Goal: Entertainment & Leisure: Consume media (video, audio)

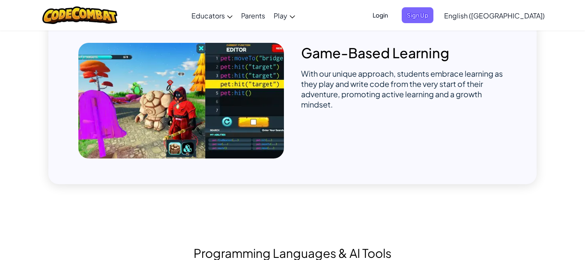
scroll to position [655, 0]
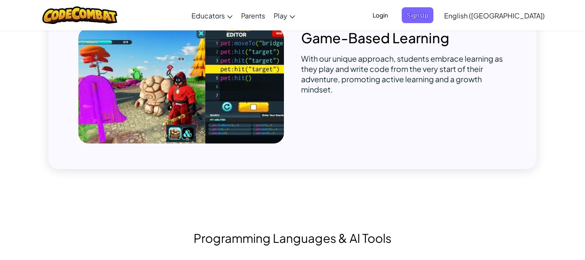
click at [222, 95] on img at bounding box center [180, 86] width 205 height 116
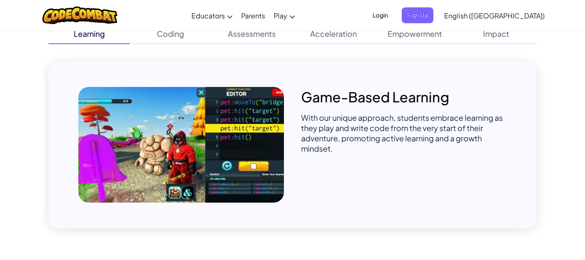
scroll to position [567, 0]
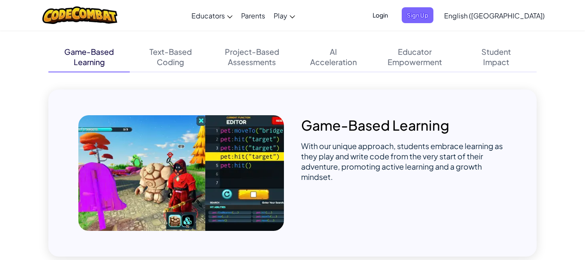
click at [334, 127] on p "Game-Based Learning" at bounding box center [403, 125] width 205 height 20
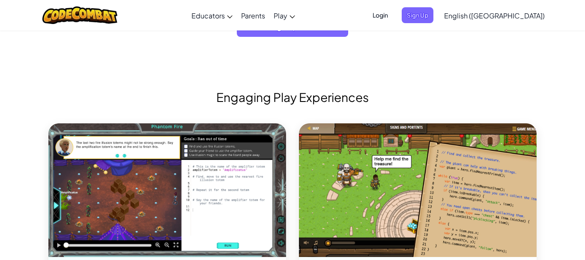
scroll to position [873, 0]
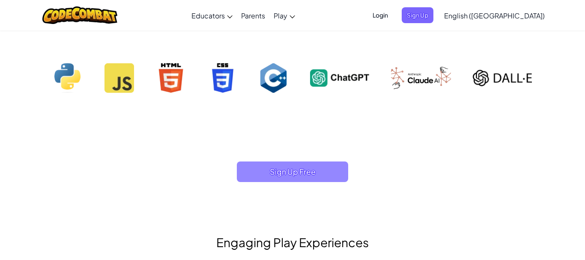
click at [309, 166] on span "Sign Up Free" at bounding box center [292, 171] width 111 height 21
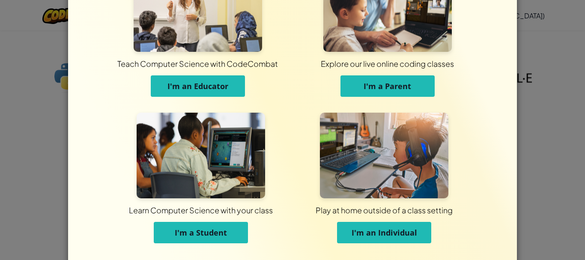
scroll to position [79, 0]
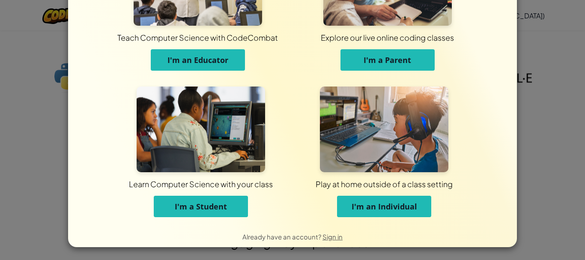
click at [212, 199] on button "I'm a Student" at bounding box center [201, 206] width 94 height 21
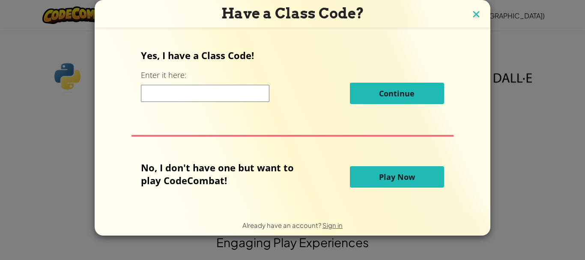
click at [474, 17] on img at bounding box center [475, 15] width 11 height 13
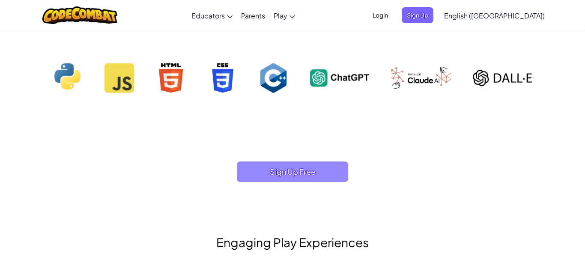
click at [295, 181] on span "Sign Up Free" at bounding box center [292, 171] width 111 height 21
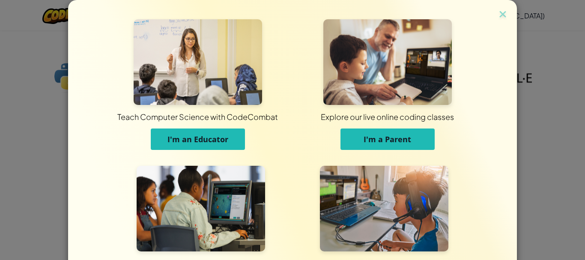
click at [388, 210] on img at bounding box center [384, 209] width 128 height 86
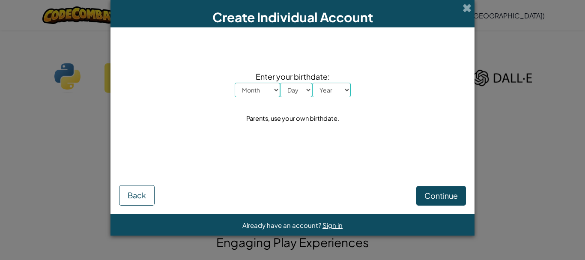
click at [235, 83] on select "Month January February March April May June July August September October Novem…" at bounding box center [257, 90] width 45 height 15
select select "1"
click option "January" at bounding box center [0, 0] width 0 height 0
click at [280, 83] on select "Day 1 2 3 4 5 6 7 8 9 10 11 12 13 14 15 16 17 18 19 20 21 22 23 24 25 26 27 28 …" at bounding box center [296, 90] width 32 height 15
select select "29"
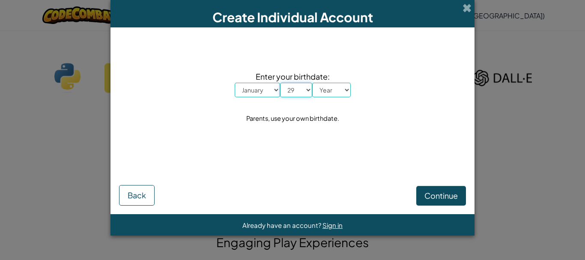
click option "29" at bounding box center [0, 0] width 0 height 0
click at [312, 83] on select "Year 2025 2024 2023 2022 2021 2020 2019 2018 2017 2016 2015 2014 2013 2012 2011…" at bounding box center [331, 90] width 39 height 15
select select "2005"
click option "2005" at bounding box center [0, 0] width 0 height 0
click at [442, 194] on span "Continue" at bounding box center [440, 195] width 33 height 10
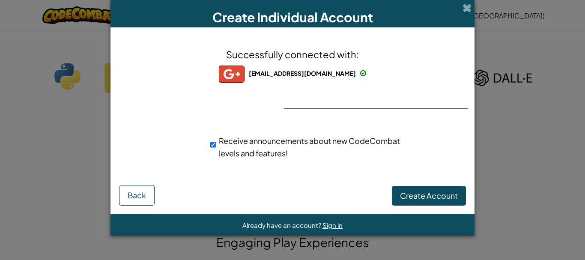
click at [298, 71] on span "zwanethbani@gmail.com" at bounding box center [302, 73] width 107 height 8
drag, startPoint x: 465, startPoint y: 2, endPoint x: 479, endPoint y: 33, distance: 34.9
click at [469, 9] on div "Create Individual Account" at bounding box center [292, 13] width 364 height 27
click at [429, 196] on span "Create Account" at bounding box center [429, 195] width 58 height 10
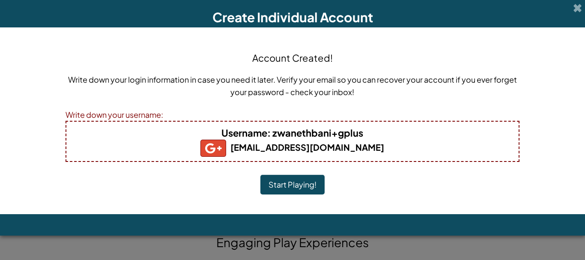
click at [275, 186] on button "Start Playing!" at bounding box center [292, 185] width 64 height 20
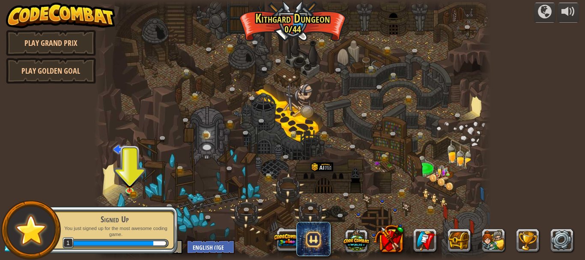
click at [363, 102] on div at bounding box center [293, 130] width 398 height 260
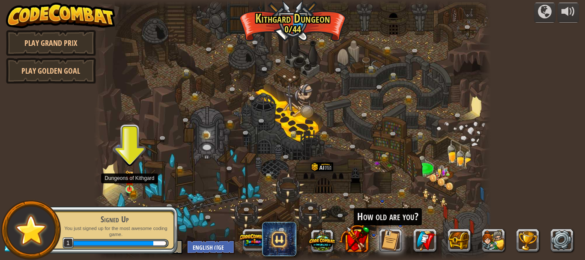
click at [128, 185] on img at bounding box center [129, 180] width 9 height 20
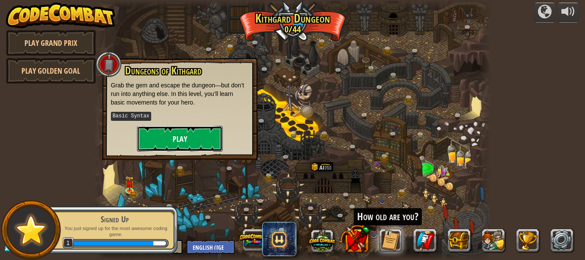
click at [196, 143] on button "Play" at bounding box center [180, 139] width 86 height 26
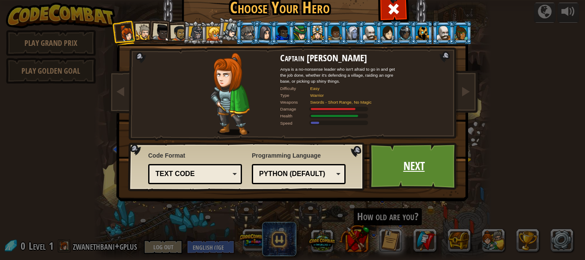
click at [412, 164] on link "Next" at bounding box center [413, 166] width 89 height 47
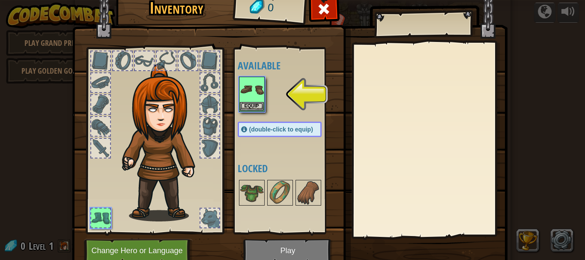
click at [146, 90] on img at bounding box center [164, 142] width 92 height 157
click at [174, 254] on button "Change Hero or Language" at bounding box center [138, 251] width 109 height 24
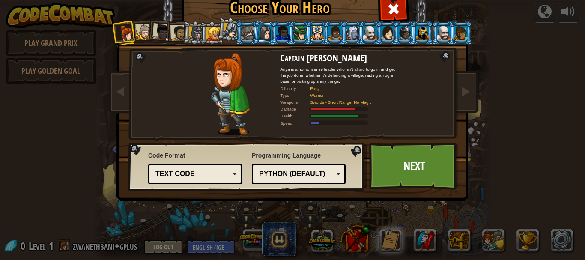
click at [173, 26] on div at bounding box center [179, 33] width 16 height 16
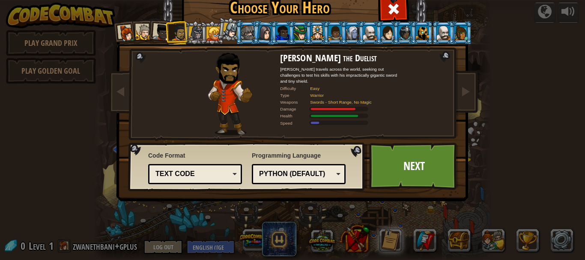
click at [165, 27] on div at bounding box center [161, 32] width 17 height 17
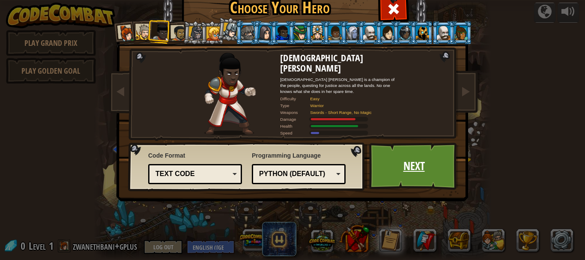
click at [409, 182] on link "Next" at bounding box center [413, 166] width 89 height 47
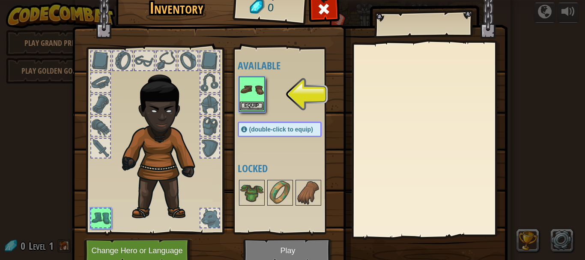
click at [252, 100] on img at bounding box center [252, 89] width 24 height 24
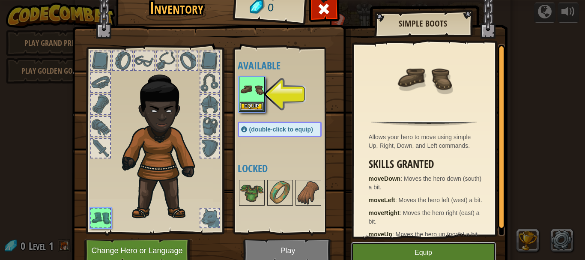
click at [434, 251] on button "Equip" at bounding box center [423, 252] width 145 height 21
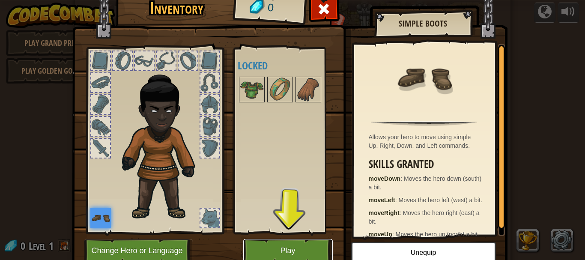
click at [303, 250] on button "Play" at bounding box center [287, 251] width 89 height 24
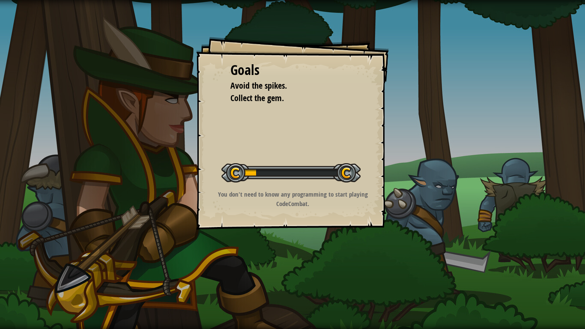
drag, startPoint x: 265, startPoint y: 180, endPoint x: 272, endPoint y: 176, distance: 7.7
click at [272, 176] on div at bounding box center [290, 172] width 139 height 19
click at [217, 178] on div "Goals Avoid the spikes. Collect the gem. Start Level Error loading from server.…" at bounding box center [292, 133] width 193 height 193
drag, startPoint x: 233, startPoint y: 166, endPoint x: 238, endPoint y: 164, distance: 5.2
click at [238, 164] on div at bounding box center [290, 172] width 139 height 19
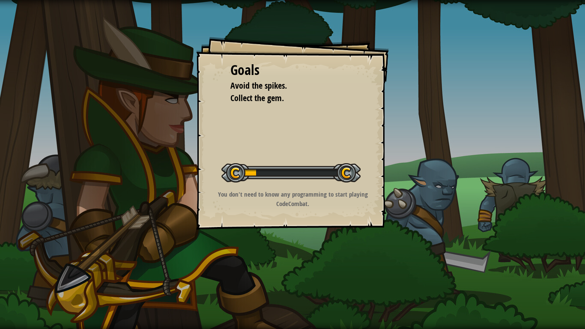
click at [265, 157] on div "Start Level" at bounding box center [290, 171] width 139 height 34
click at [261, 160] on div "Start Level" at bounding box center [290, 171] width 139 height 34
click at [299, 154] on div "Goals Avoid the spikes. Collect the gem. Start Level Error loading from server.…" at bounding box center [292, 133] width 193 height 193
drag, startPoint x: 390, startPoint y: 142, endPoint x: 380, endPoint y: 149, distance: 12.0
click at [380, 149] on div "Goals Avoid the spikes. Collect the gem. Start Level Error loading from server.…" at bounding box center [292, 164] width 585 height 329
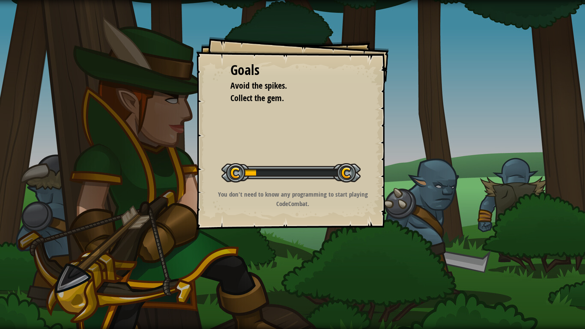
click at [374, 152] on div "Goals Avoid the spikes. Collect the gem. Start Level Error loading from server.…" at bounding box center [292, 133] width 193 height 193
drag, startPoint x: 374, startPoint y: 152, endPoint x: 238, endPoint y: 161, distance: 136.4
click at [238, 161] on div "Goals Avoid the spikes. Collect the gem. Start Level Error loading from server.…" at bounding box center [292, 133] width 193 height 193
click at [495, 203] on div "Goals Avoid the spikes. Collect the gem. Start Level Error loading from server.…" at bounding box center [292, 164] width 585 height 329
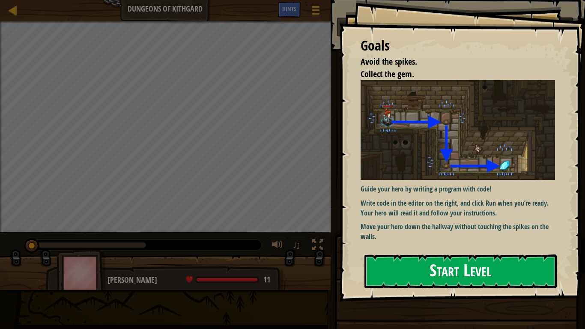
click at [487, 259] on button "Start Level" at bounding box center [460, 271] width 192 height 34
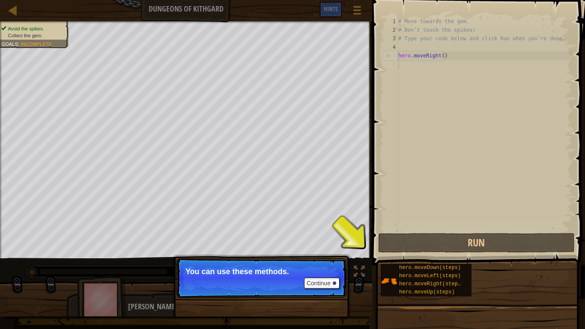
click at [407, 68] on div "# Move towards the gem. # Don’t touch the spikes! # Type your code below and cl…" at bounding box center [483, 132] width 175 height 231
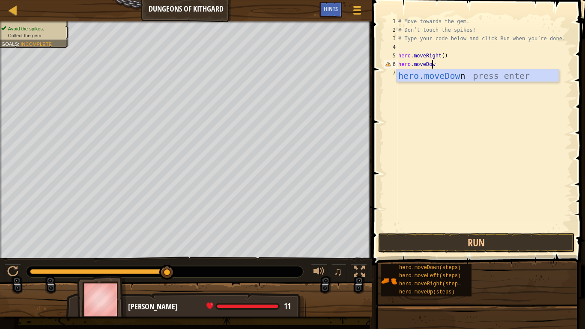
scroll to position [4, 3]
type textarea "hero.moveDown"
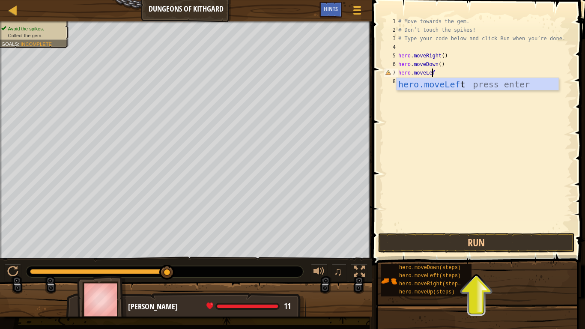
type textarea "hero.moveLeft"
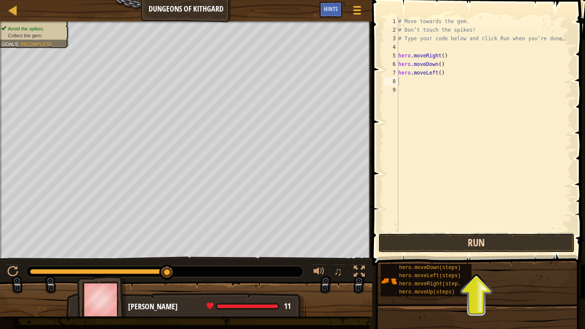
click at [469, 236] on button "Run" at bounding box center [476, 243] width 196 height 20
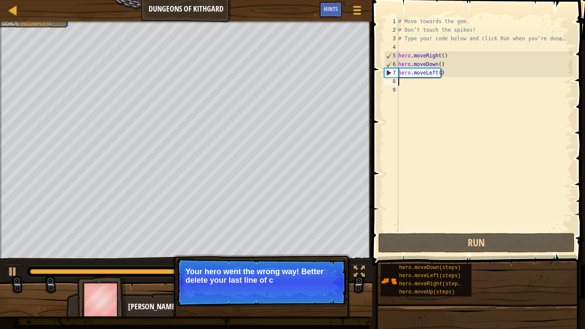
click at [434, 73] on div "# Move towards the gem. # Don’t touch the spikes! # Type your code below and cl…" at bounding box center [483, 132] width 175 height 231
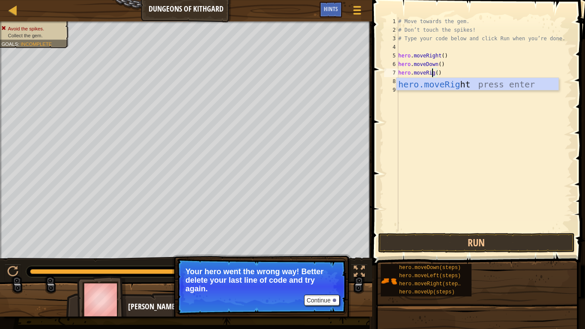
scroll to position [4, 3]
type textarea "hero.moveRight()"
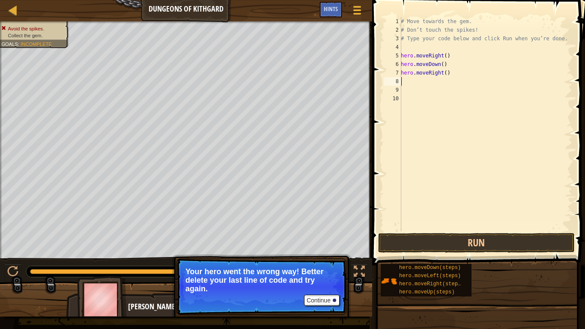
scroll to position [0, 0]
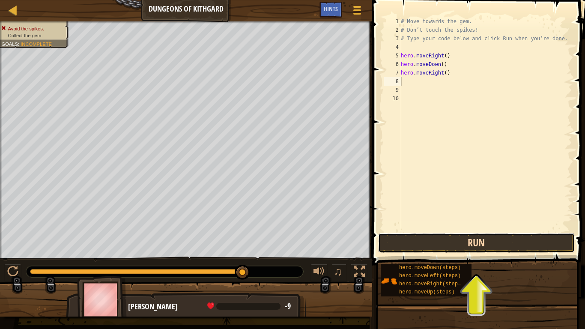
click at [468, 237] on button "Run" at bounding box center [476, 243] width 196 height 20
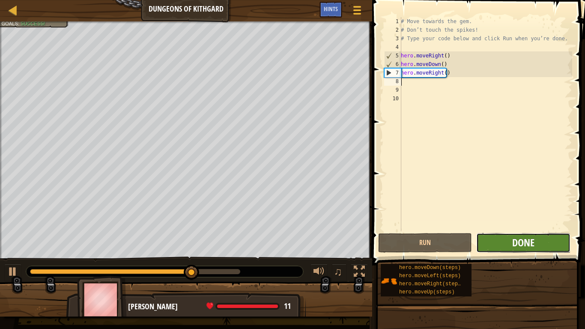
click at [532, 239] on span "Done" at bounding box center [523, 242] width 22 height 14
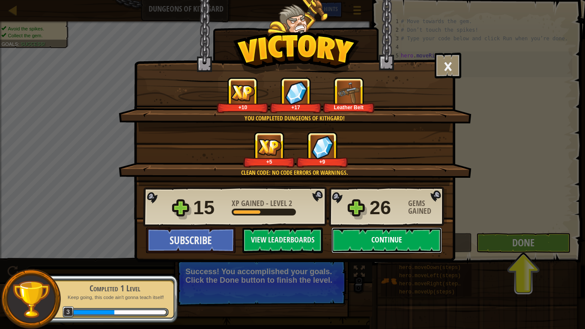
click at [386, 237] on button "Continue" at bounding box center [386, 240] width 110 height 26
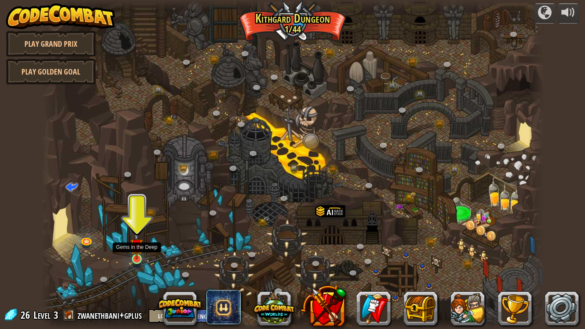
click at [141, 256] on img at bounding box center [136, 244] width 13 height 29
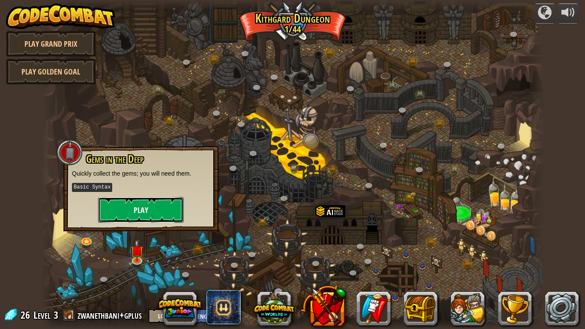
click at [159, 215] on button "Play" at bounding box center [141, 210] width 86 height 26
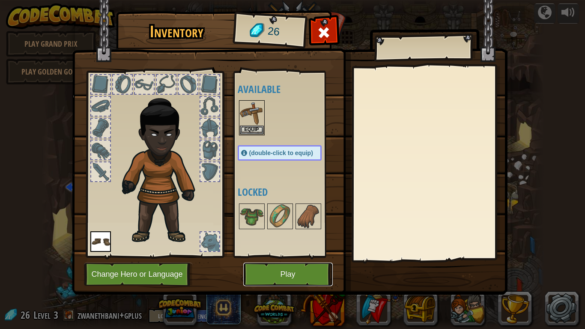
click at [291, 259] on button "Play" at bounding box center [287, 274] width 89 height 24
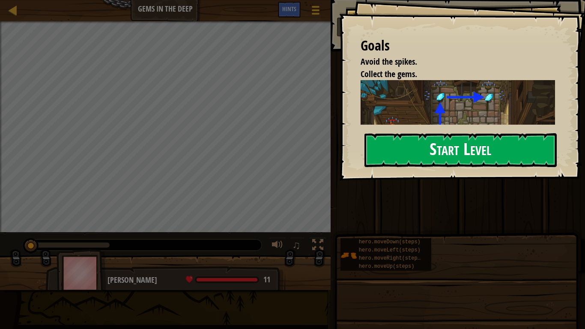
click at [409, 147] on button "Start Level" at bounding box center [460, 150] width 192 height 34
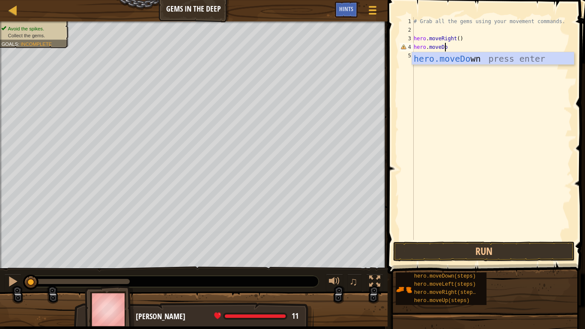
scroll to position [4, 3]
type textarea "hero.moveDown"
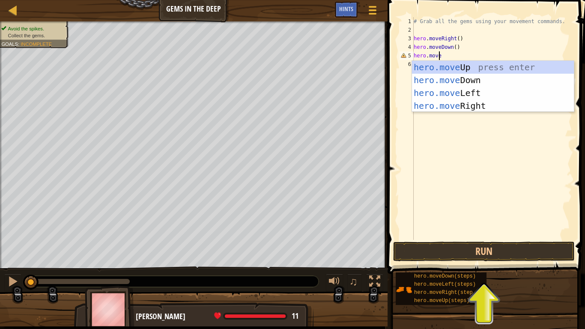
scroll to position [4, 2]
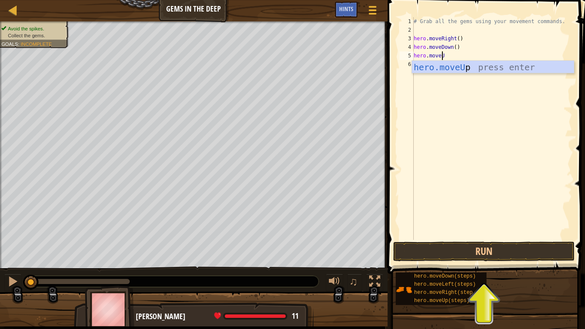
type textarea "hero.moveUp"
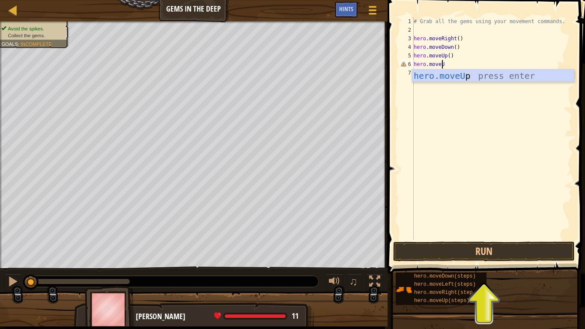
type textarea "hero.moveUp"
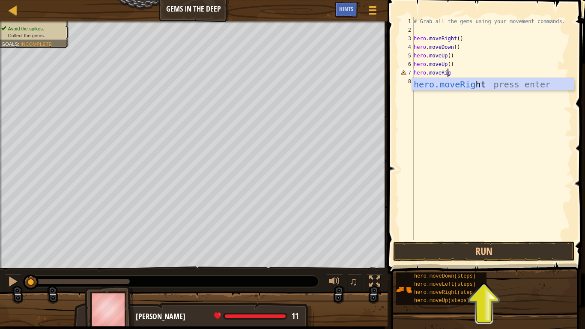
type textarea "hero.moveRight"
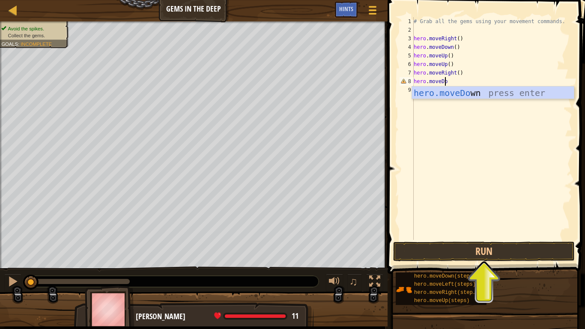
scroll to position [4, 3]
type textarea "hero.moveDown"
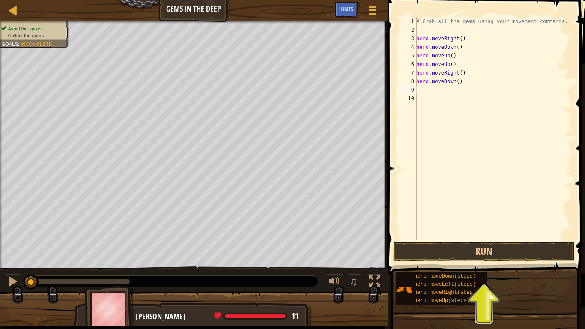
scroll to position [0, 0]
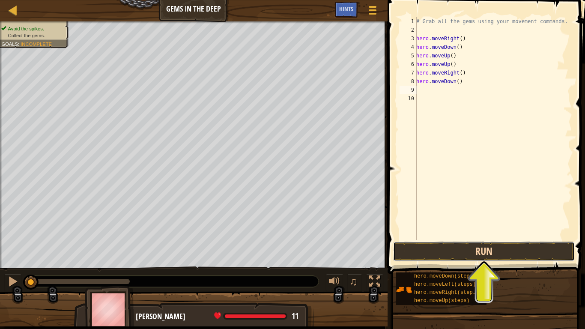
click at [513, 254] on button "Run" at bounding box center [483, 251] width 181 height 20
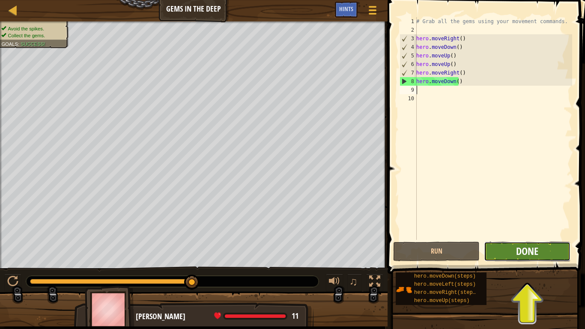
click at [528, 247] on span "Done" at bounding box center [527, 251] width 22 height 14
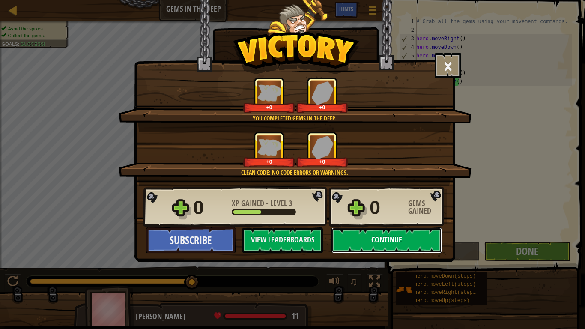
click at [379, 242] on button "Continue" at bounding box center [386, 240] width 110 height 26
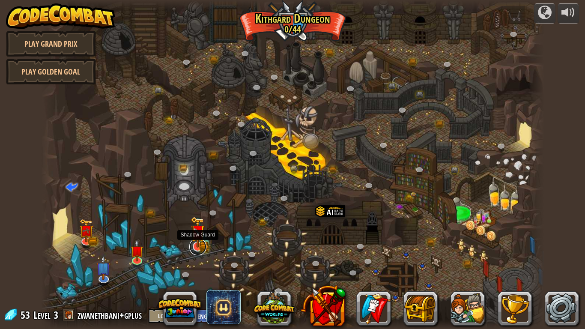
click at [201, 251] on link at bounding box center [197, 246] width 17 height 17
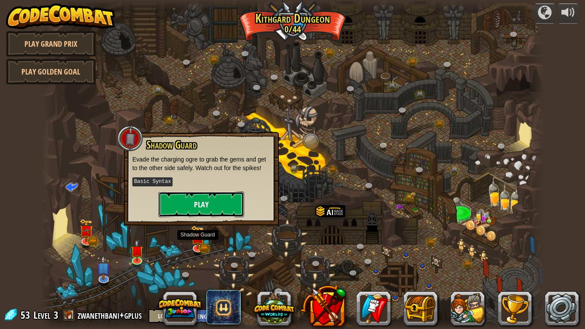
click at [193, 208] on button "Play" at bounding box center [201, 204] width 86 height 26
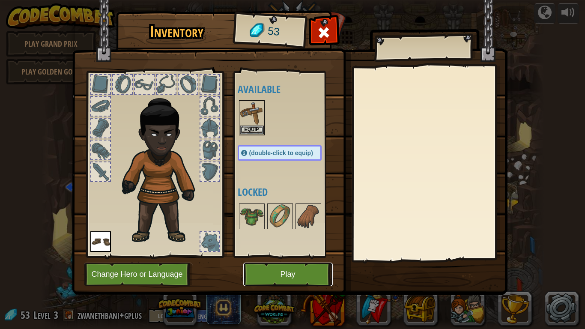
click at [295, 259] on button "Play" at bounding box center [287, 274] width 89 height 24
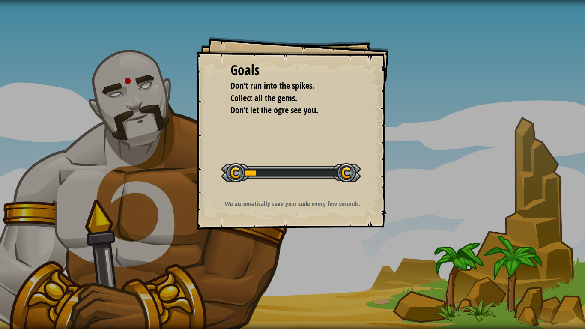
click at [246, 145] on div "Goals Don’t run into the spikes. Collect all the gems. Don’t let the ogre see y…" at bounding box center [292, 133] width 193 height 193
click at [290, 110] on span "Don’t let the ogre see you." at bounding box center [274, 110] width 88 height 12
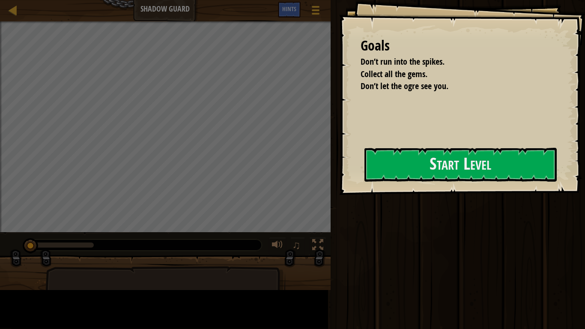
click at [360, 92] on ul "Don’t run into the spikes. Collect all the gems. Don’t let the ogre see you." at bounding box center [457, 74] width 194 height 37
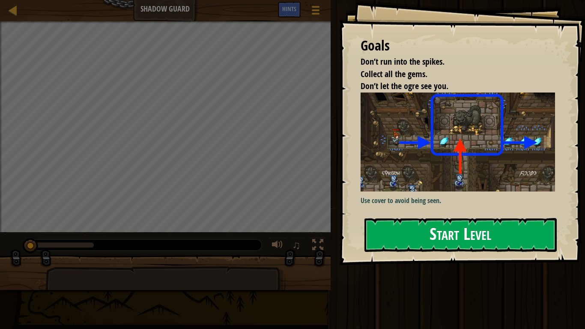
click at [456, 232] on button "Start Level" at bounding box center [460, 235] width 192 height 34
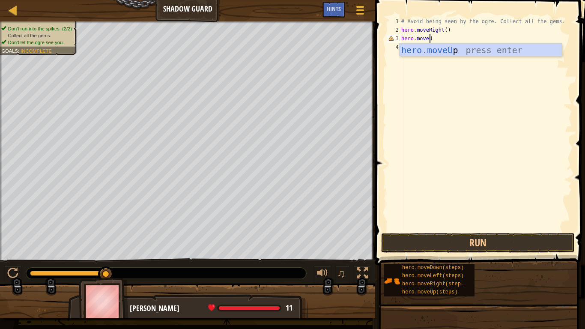
scroll to position [4, 2]
type textarea "hero.moveUp"
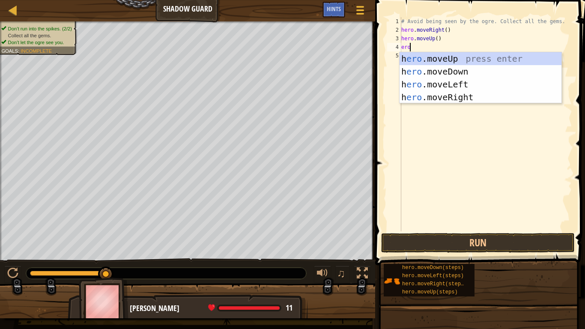
scroll to position [4, 0]
type textarea "e"
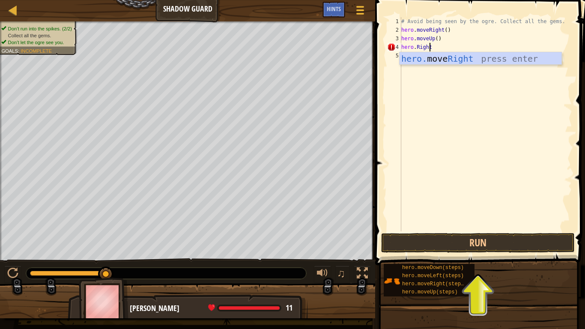
type textarea "hero.Right"
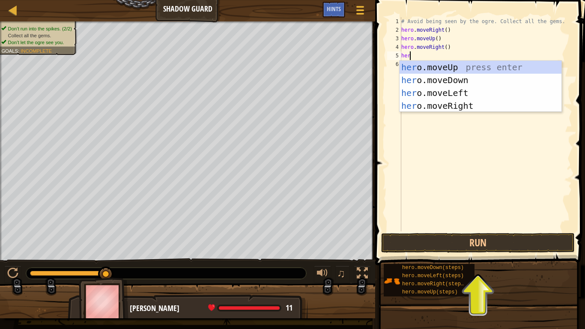
scroll to position [4, 0]
type textarea "hero"
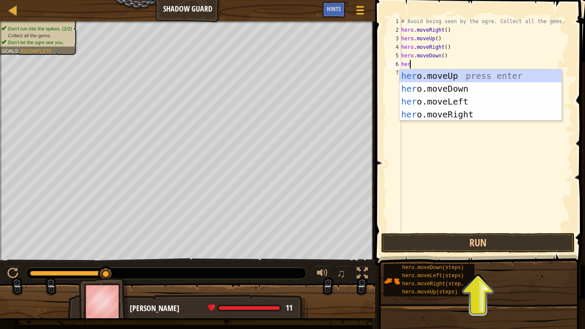
type textarea "hero"
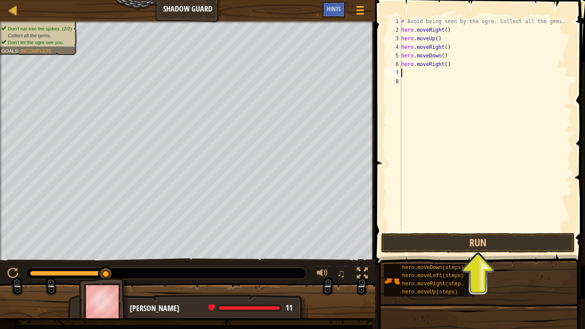
scroll to position [0, 0]
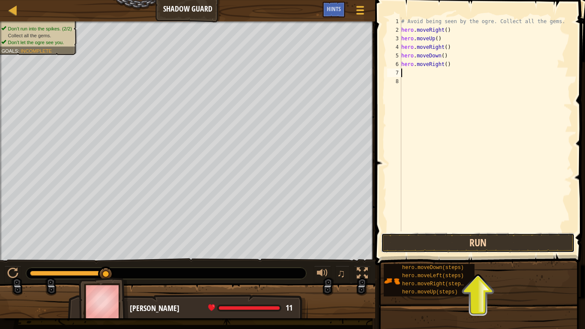
click at [475, 245] on button "Run" at bounding box center [477, 243] width 193 height 20
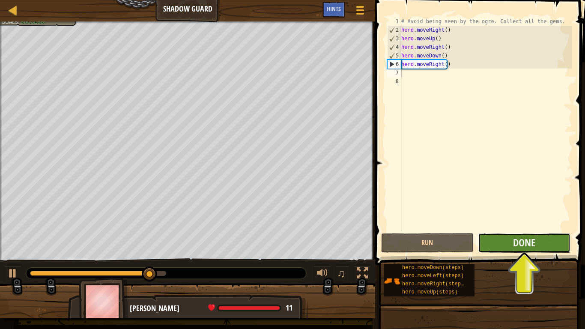
click at [495, 249] on button "Done" at bounding box center [524, 243] width 92 height 20
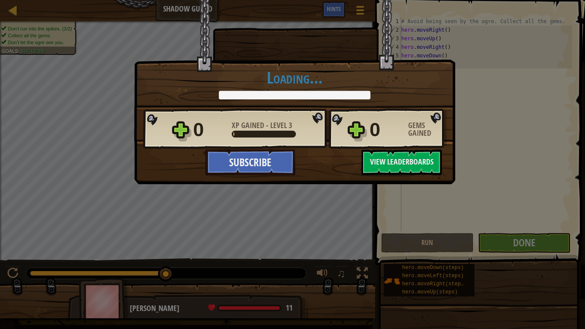
click at [505, 256] on div "× Nicely done. You finished undetected. Keep going—there will come a time when …" at bounding box center [292, 164] width 585 height 329
click at [506, 232] on div "× Nicely done. You finished undetected. Keep going—there will come a time when …" at bounding box center [292, 164] width 585 height 329
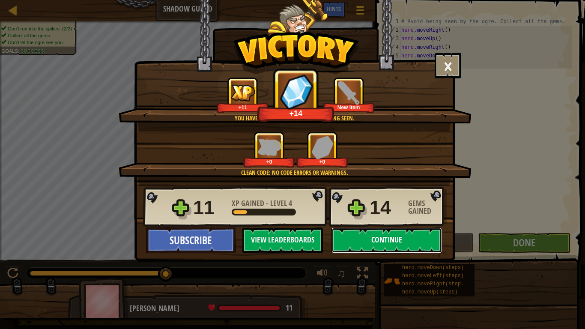
click at [385, 247] on button "Continue" at bounding box center [386, 240] width 110 height 26
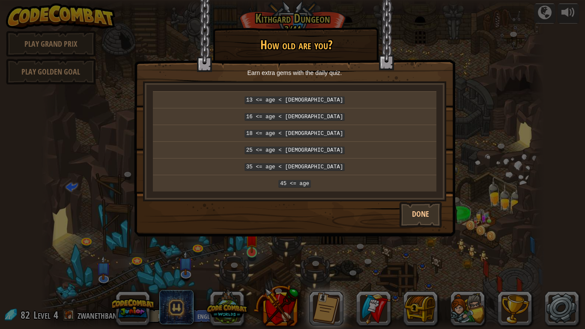
click at [248, 256] on div "× How old are you? Earn extra gems with the daily quiz. 13 <= age < [DEMOGRAPHI…" at bounding box center [292, 164] width 585 height 329
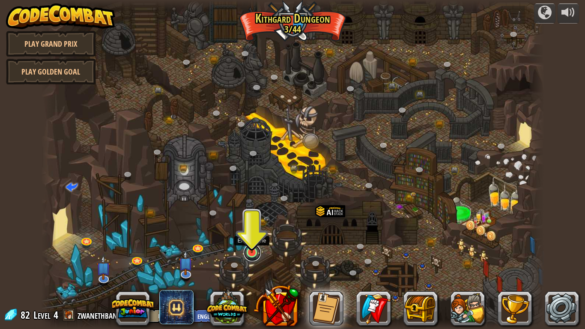
click at [253, 253] on link at bounding box center [252, 252] width 17 height 17
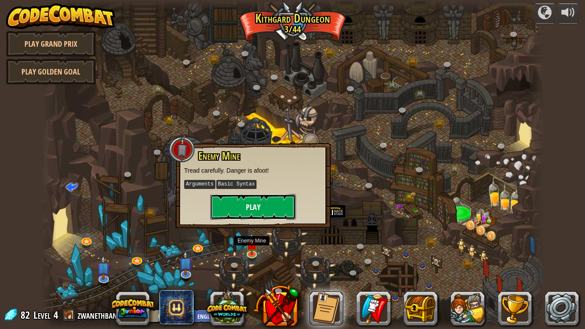
click at [261, 202] on button "Play" at bounding box center [253, 207] width 86 height 26
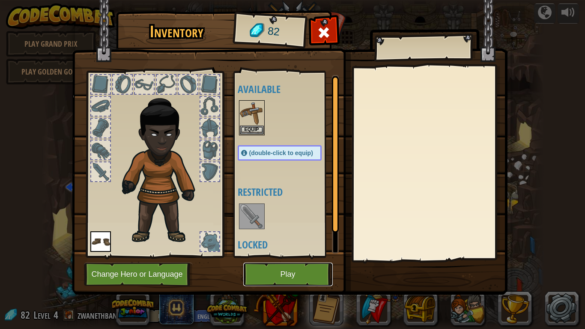
click at [311, 259] on button "Play" at bounding box center [287, 274] width 89 height 24
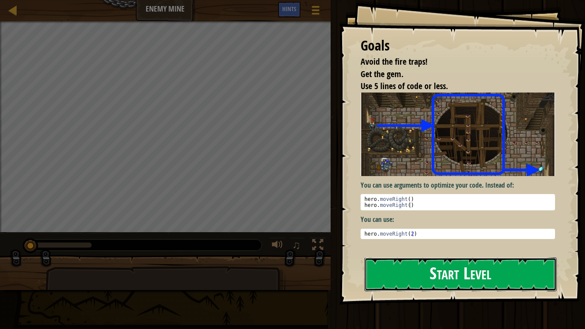
click at [481, 259] on button "Start Level" at bounding box center [460, 274] width 192 height 34
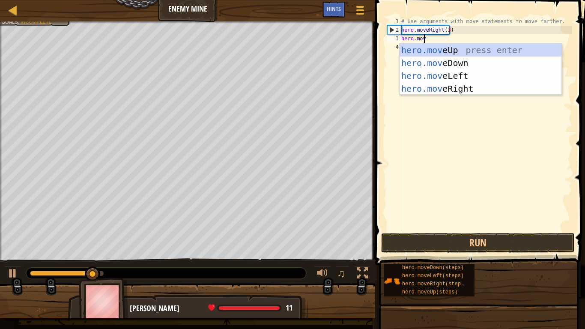
scroll to position [4, 2]
type textarea "hero.move"
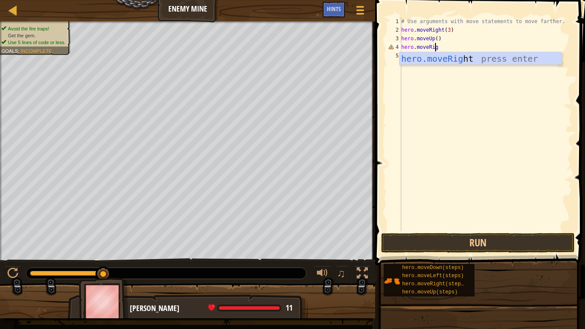
type textarea "hero.moveRight"
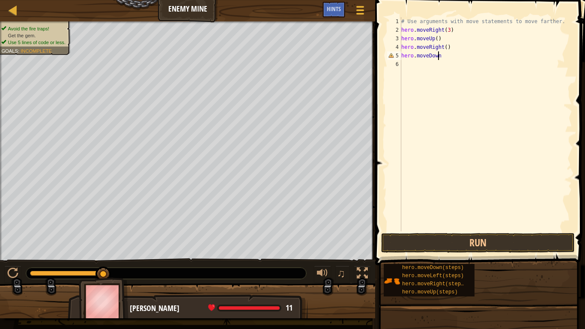
scroll to position [4, 3]
type textarea "hero.moveDown(3)"
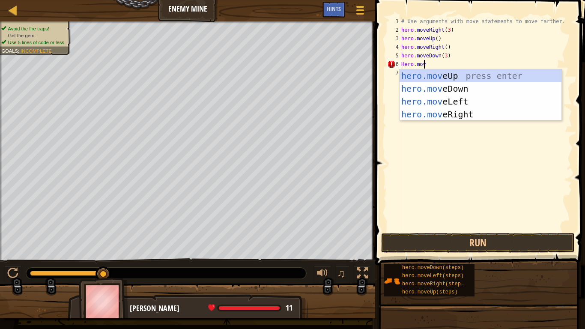
scroll to position [4, 2]
type textarea "Hero.move"
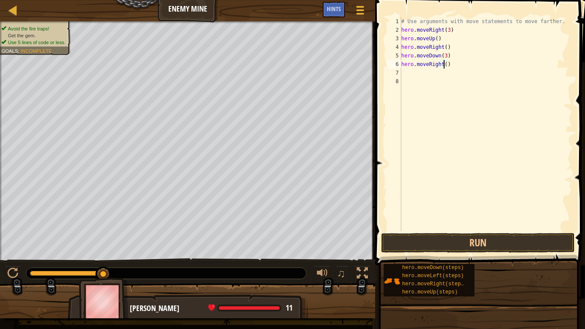
scroll to position [4, 3]
type textarea "hero.moveRight(2)"
click at [471, 245] on button "Run" at bounding box center [477, 243] width 193 height 20
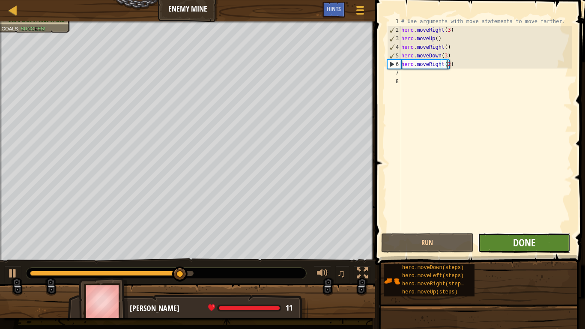
click at [525, 241] on span "Done" at bounding box center [524, 242] width 22 height 14
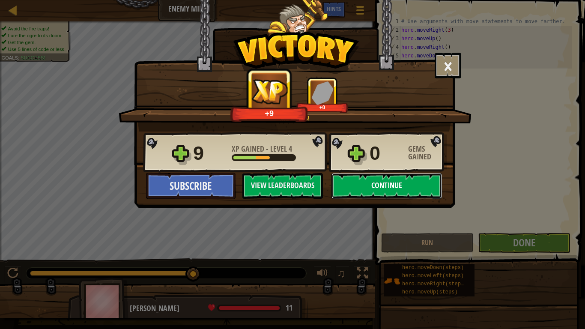
click at [384, 176] on button "Continue" at bounding box center [386, 186] width 110 height 26
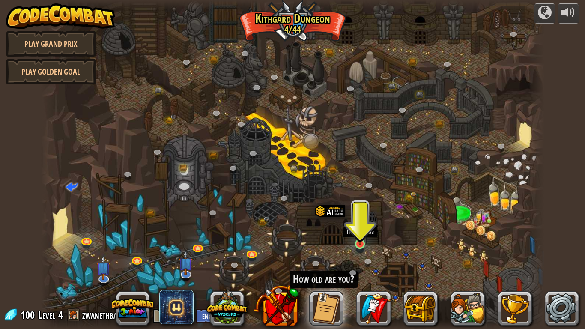
click at [361, 244] on img at bounding box center [359, 230] width 13 height 29
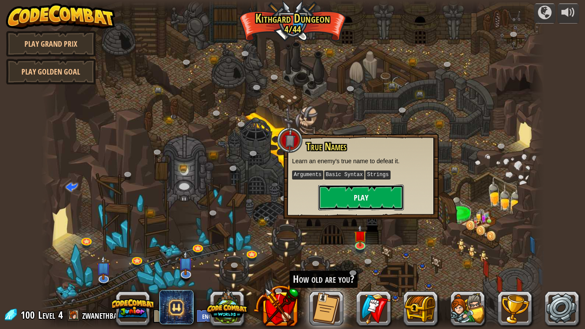
click at [377, 196] on button "Play" at bounding box center [361, 197] width 86 height 26
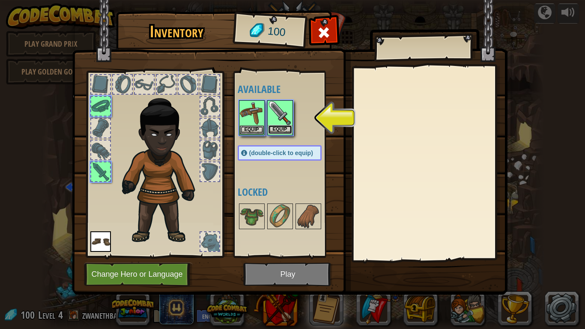
click at [277, 132] on button "Equip" at bounding box center [280, 129] width 24 height 9
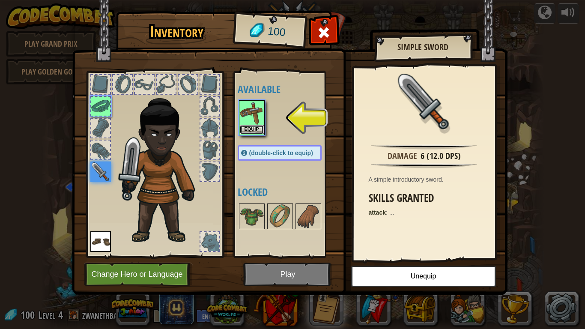
click at [252, 132] on button "Equip" at bounding box center [252, 129] width 24 height 9
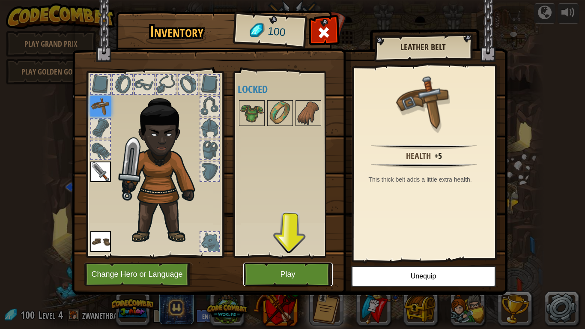
click at [315, 259] on button "Play" at bounding box center [287, 274] width 89 height 24
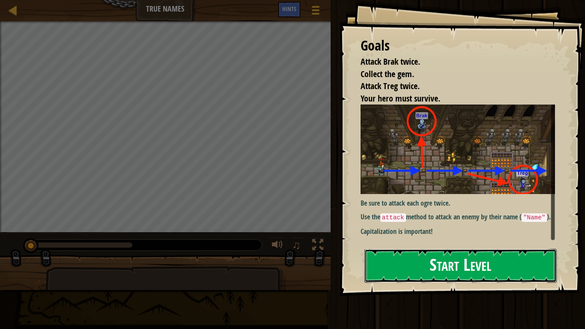
click at [443, 259] on button "Start Level" at bounding box center [460, 266] width 192 height 34
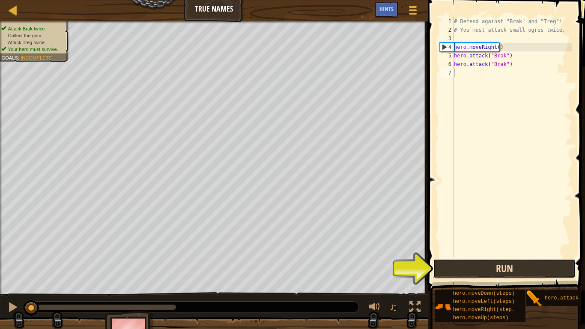
click at [461, 259] on button "Run" at bounding box center [504, 268] width 143 height 20
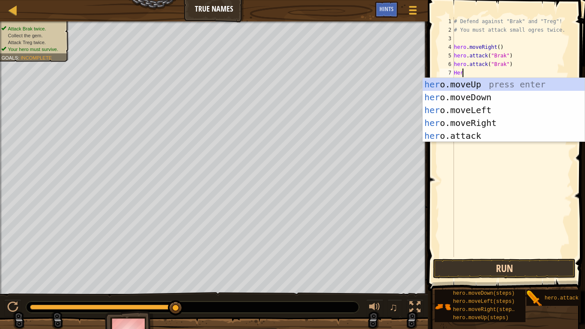
scroll to position [4, 0]
type textarea "Hero."
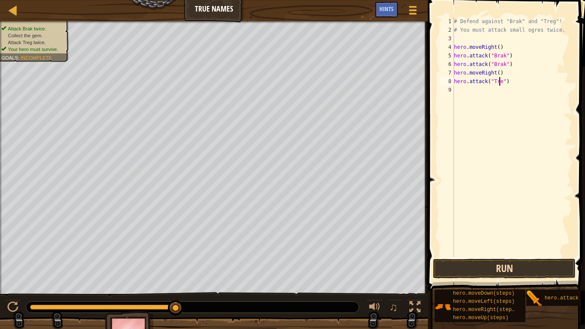
type textarea "hero.attack("Treg")"
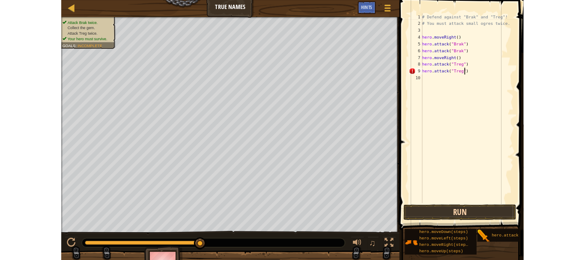
scroll to position [4, 4]
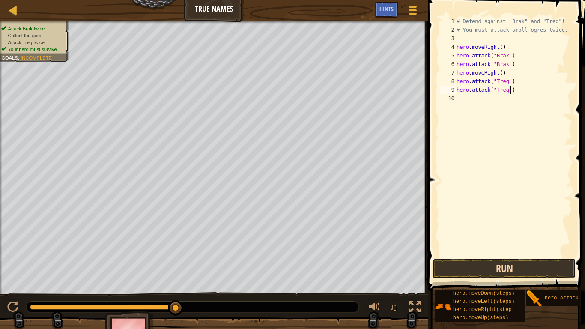
type textarea "hero.attack("Treg")"
click at [489, 259] on button "Run" at bounding box center [504, 268] width 143 height 20
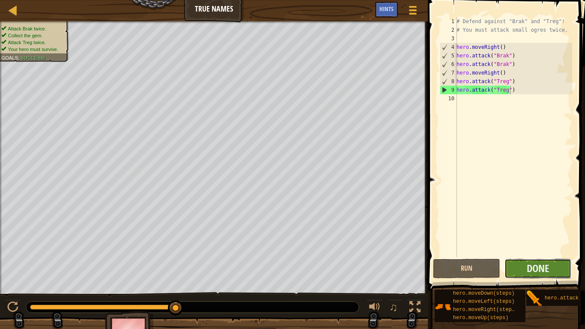
click at [517, 259] on button "Done" at bounding box center [537, 268] width 67 height 20
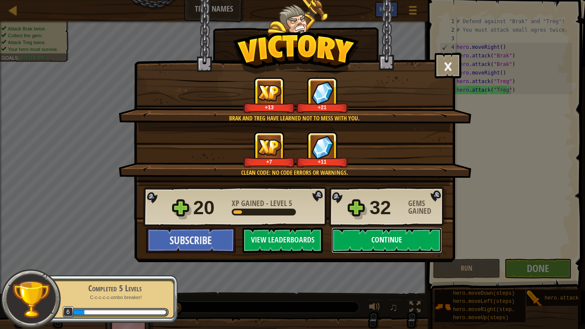
click at [362, 238] on button "Continue" at bounding box center [386, 240] width 110 height 26
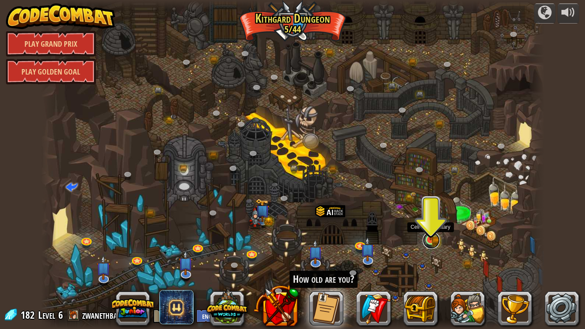
click at [430, 243] on link at bounding box center [430, 240] width 17 height 17
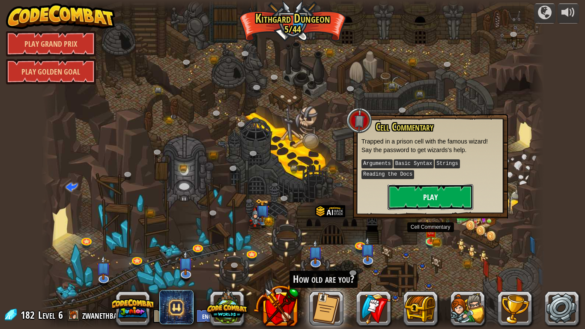
click at [430, 201] on button "Play" at bounding box center [430, 197] width 86 height 26
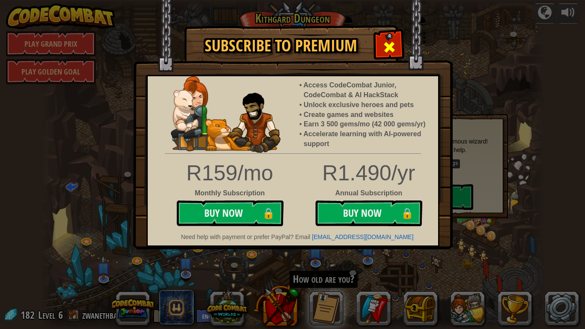
click at [379, 37] on div at bounding box center [388, 46] width 27 height 27
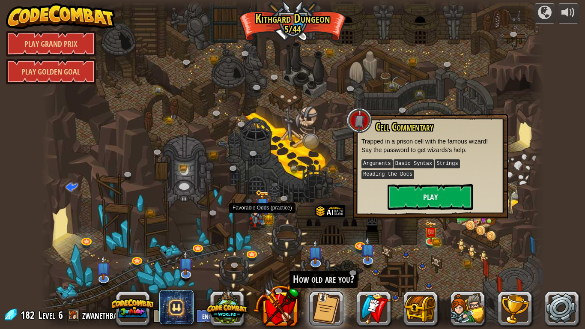
click at [269, 215] on img at bounding box center [262, 204] width 14 height 31
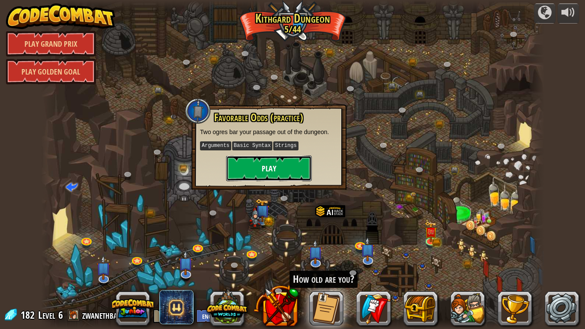
click at [286, 177] on button "Play" at bounding box center [269, 168] width 86 height 26
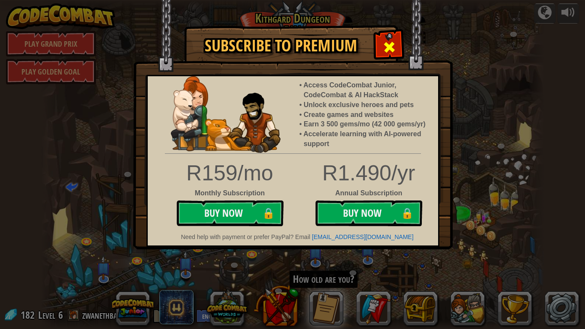
click at [386, 48] on span at bounding box center [389, 47] width 14 height 14
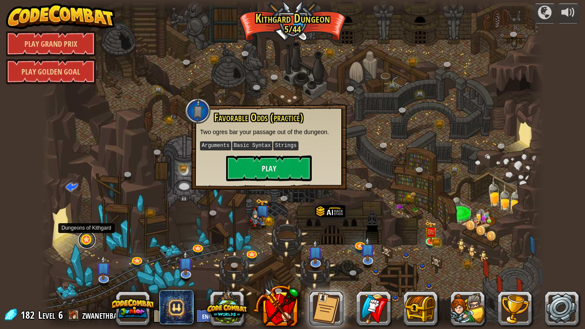
click at [81, 242] on link at bounding box center [86, 239] width 17 height 17
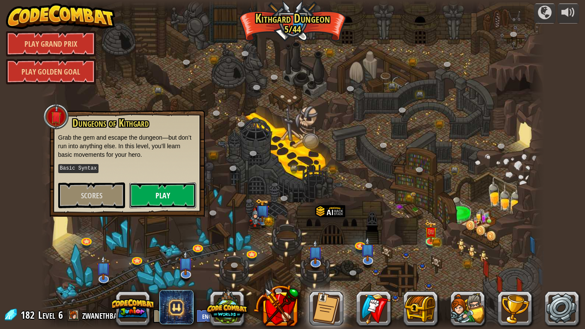
click at [160, 199] on button "Play" at bounding box center [162, 195] width 67 height 26
